Goal: Complete application form: Complete application form

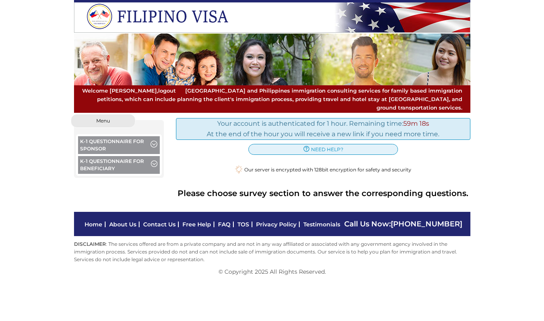
click at [119, 141] on button "K-1 Questionnaire for Sponsor" at bounding box center [119, 146] width 82 height 20
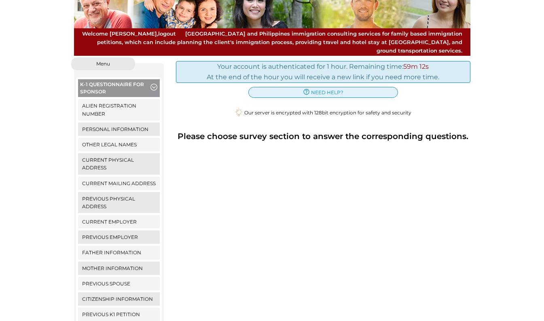
scroll to position [47, 0]
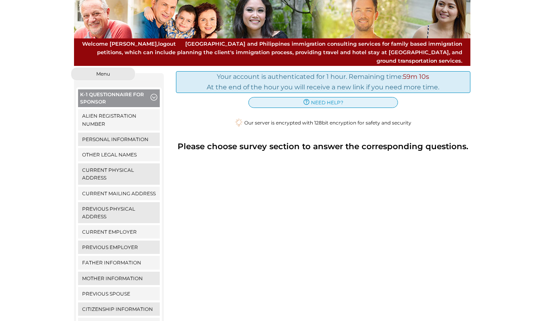
click at [112, 109] on link "Alien Registration Number" at bounding box center [119, 119] width 82 height 21
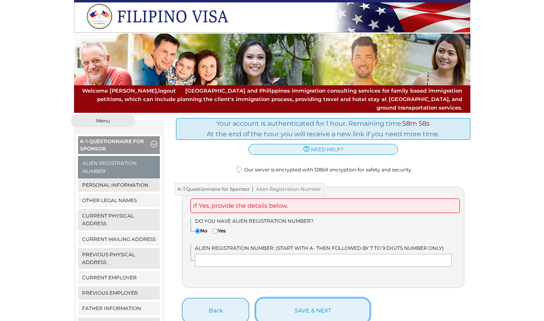
click at [304, 303] on button "save & next" at bounding box center [312, 310] width 114 height 25
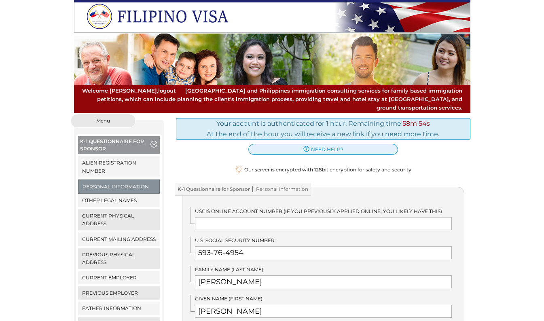
click at [114, 209] on link "Current Physical Address" at bounding box center [119, 219] width 82 height 21
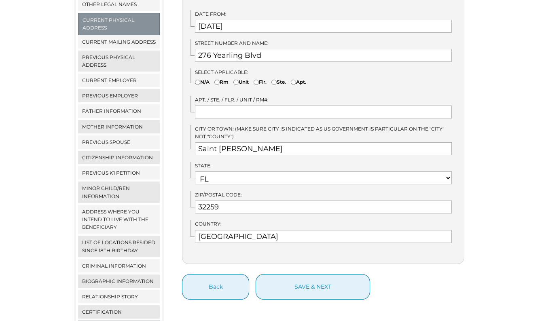
scroll to position [198, 0]
click at [115, 207] on link "Address where you intend to live with the beneficiary" at bounding box center [119, 218] width 82 height 29
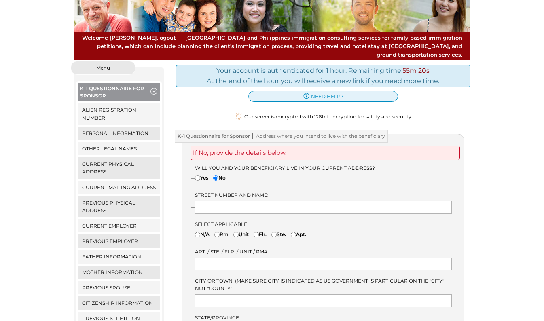
scroll to position [52, 0]
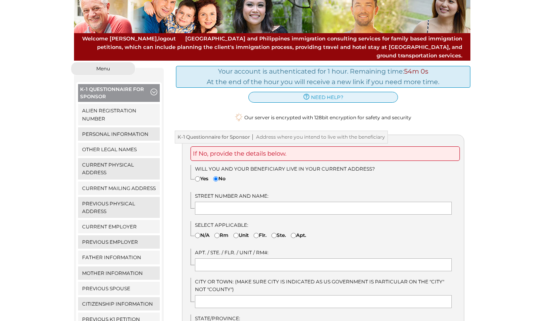
click at [113, 158] on link "Current Physical Address" at bounding box center [119, 168] width 82 height 21
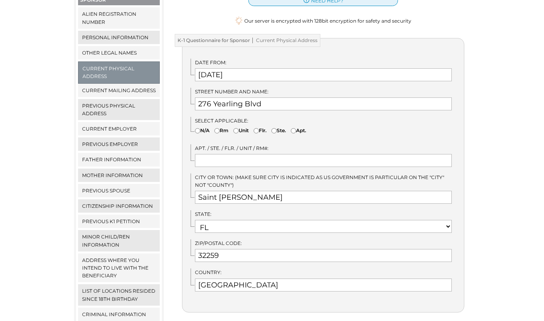
scroll to position [154, 0]
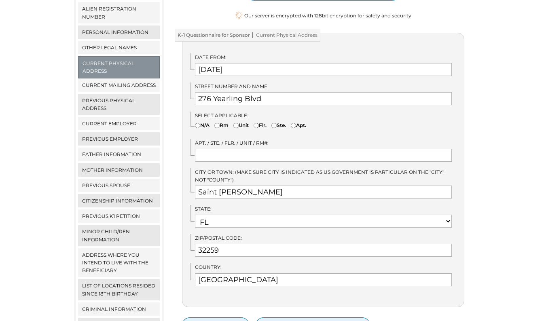
click at [112, 249] on link "Address where you intend to live with the beneficiary" at bounding box center [119, 262] width 82 height 29
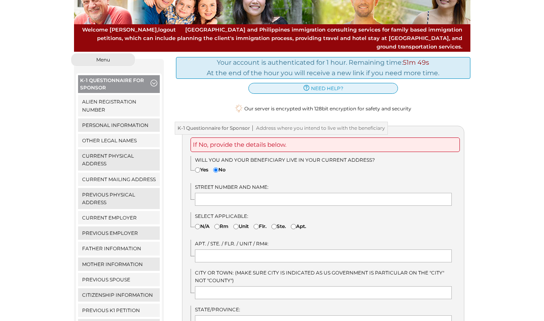
scroll to position [62, 0]
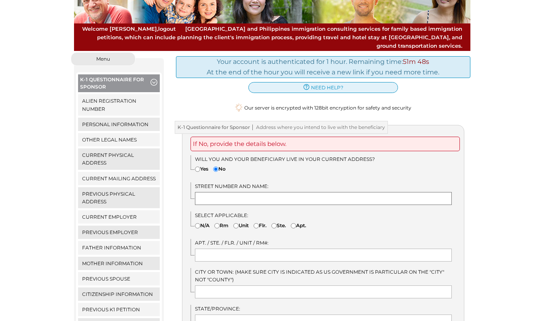
click at [280, 193] on input "text" at bounding box center [323, 198] width 257 height 13
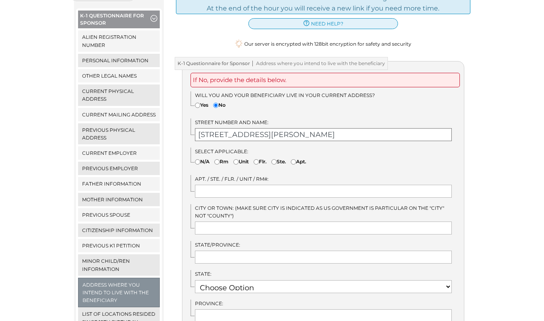
scroll to position [126, 0]
type input "[STREET_ADDRESS][PERSON_NAME]"
click at [241, 221] on input "text" at bounding box center [323, 227] width 257 height 13
type input "[GEOGRAPHIC_DATA]"
click at [248, 254] on input "text" at bounding box center [323, 256] width 257 height 13
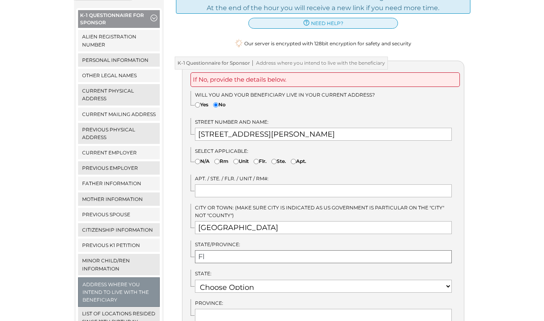
type input "Fl"
click at [255, 282] on select "Choose Option AK AL AR AS AZ CA CO CT DE FL GA GU HI IA ID IL IN" at bounding box center [323, 286] width 257 height 13
select select "11"
click at [195, 280] on select "Choose Option AK AL AR AS AZ CA CO CT DE FL GA GU HI IA ID IL IN" at bounding box center [323, 286] width 257 height 13
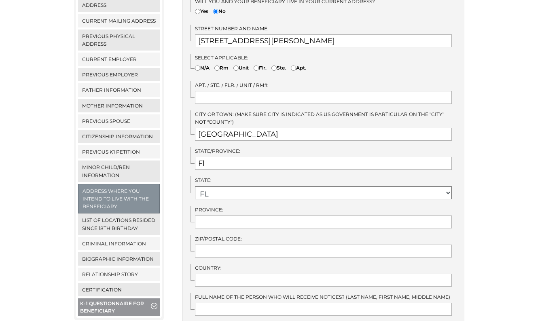
scroll to position [220, 0]
click at [241, 244] on input "text" at bounding box center [323, 250] width 257 height 13
type input "32092"
click at [249, 273] on input "text" at bounding box center [323, 279] width 257 height 13
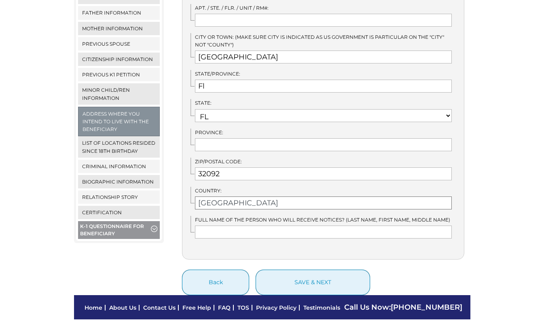
scroll to position [300, 0]
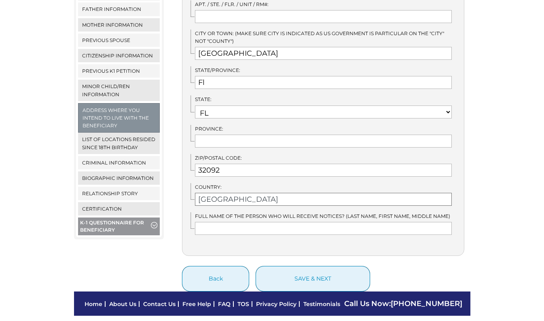
type input "USA"
click at [296, 223] on input "text" at bounding box center [323, 228] width 257 height 13
click at [365, 222] on input "text" at bounding box center [323, 228] width 257 height 13
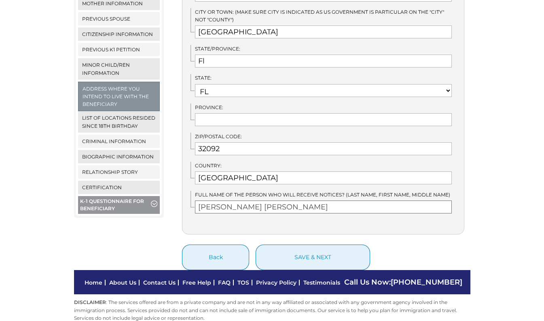
scroll to position [322, 0]
type input "Andrew James Cannon"
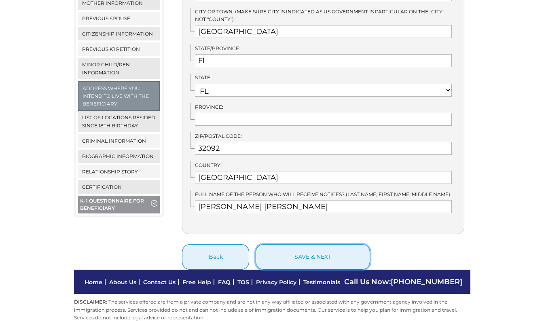
click at [322, 251] on button "save & next" at bounding box center [312, 256] width 114 height 25
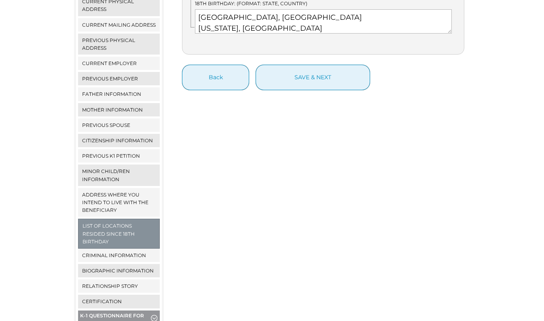
scroll to position [216, 0]
click at [121, 248] on link "Criminal Information" at bounding box center [119, 254] width 82 height 13
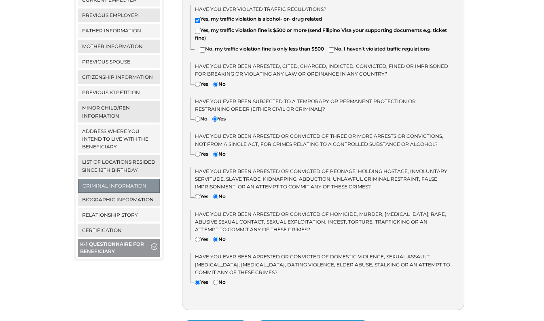
scroll to position [268, 0]
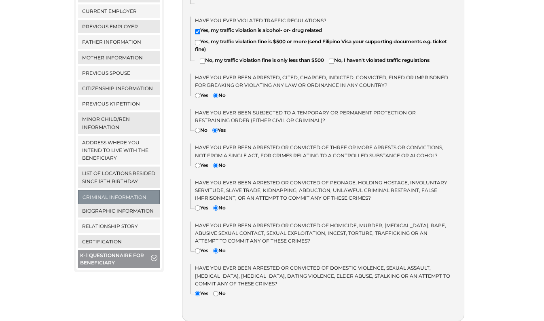
click at [117, 204] on link "Biographic Information" at bounding box center [119, 210] width 82 height 13
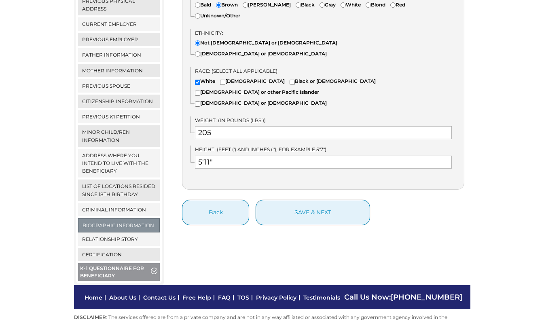
scroll to position [255, 0]
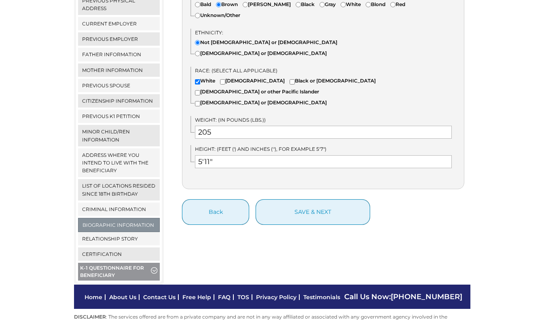
click at [118, 232] on link "Relationship Story" at bounding box center [119, 238] width 82 height 13
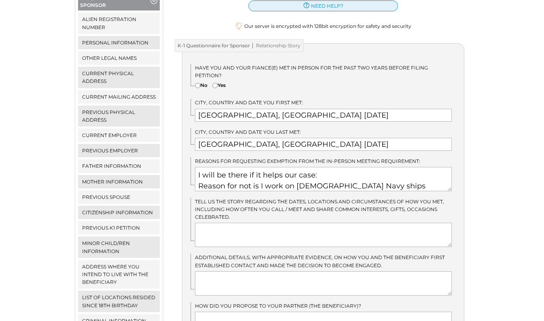
scroll to position [143, 0]
click at [275, 223] on textarea at bounding box center [323, 235] width 257 height 24
type textarea "M"
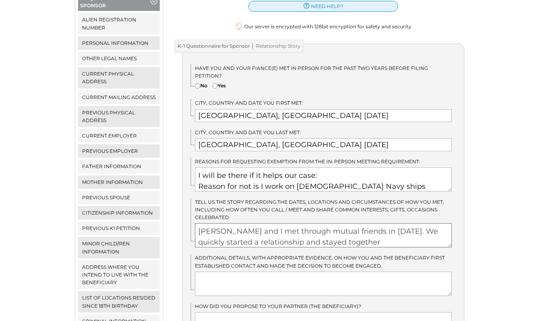
click at [340, 223] on textarea "[PERSON_NAME] and I met through mutual friends in [DATE]. We quickly started a …" at bounding box center [323, 235] width 257 height 24
click at [379, 226] on textarea "[PERSON_NAME] and I met through mutual friends in [GEOGRAPHIC_DATA] [DATE]. We …" at bounding box center [323, 235] width 257 height 24
click at [396, 223] on textarea "[PERSON_NAME] and I met through mutual friends in [GEOGRAPHIC_DATA] [DATE]. We …" at bounding box center [323, 235] width 257 height 24
click at [282, 227] on textarea "[PERSON_NAME] and I met through mutual friends in [GEOGRAPHIC_DATA] [DATE]. We …" at bounding box center [323, 235] width 257 height 24
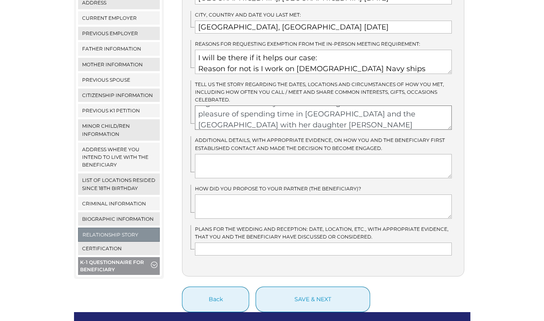
scroll to position [134, 0]
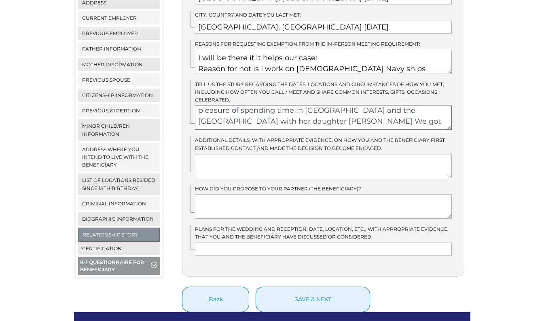
click at [279, 107] on textarea "[PERSON_NAME] and I met through mutual friends in [GEOGRAPHIC_DATA] [DATE]. We …" at bounding box center [323, 117] width 257 height 24
click at [415, 107] on textarea "[PERSON_NAME] and I met through mutual friends in [GEOGRAPHIC_DATA] [DATE]. We …" at bounding box center [323, 117] width 257 height 24
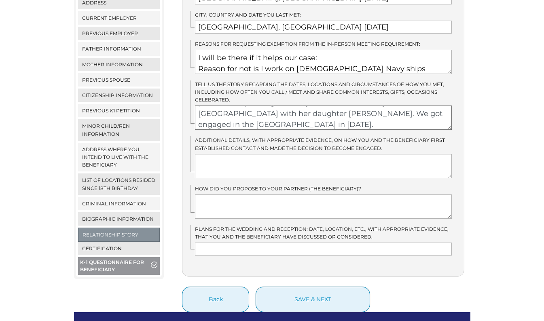
type textarea "[PERSON_NAME] and I met through mutual friends in [GEOGRAPHIC_DATA] [DATE]. We …"
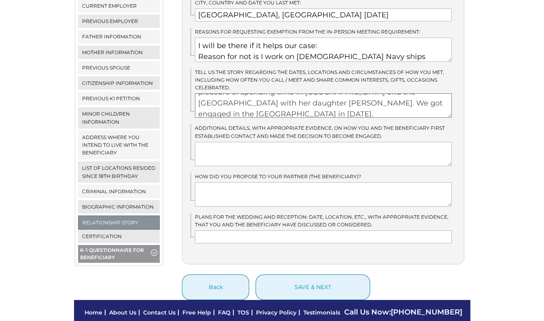
scroll to position [145, 0]
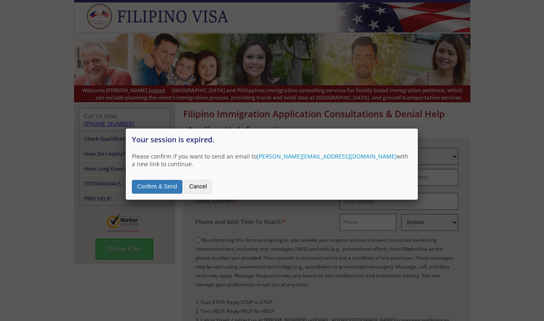
click at [159, 180] on button "Confirm & Send" at bounding box center [157, 187] width 51 height 14
